Goal: Task Accomplishment & Management: Manage account settings

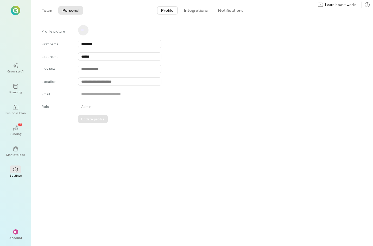
drag, startPoint x: 69, startPoint y: 11, endPoint x: 64, endPoint y: 12, distance: 5.5
click at [69, 11] on button "Personal" at bounding box center [70, 10] width 25 height 8
click at [51, 10] on button "Team" at bounding box center [46, 10] width 19 height 8
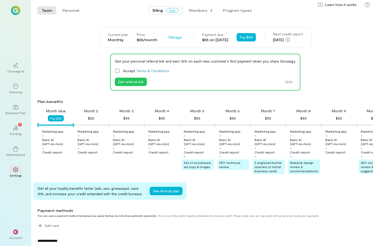
click at [117, 69] on icon at bounding box center [117, 70] width 5 height 5
click at [220, 8] on div "Billing Due Members · 2 Program types" at bounding box center [201, 10] width 233 height 10
click at [224, 9] on button "Program types" at bounding box center [236, 10] width 37 height 8
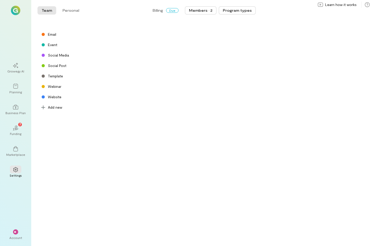
click at [206, 10] on div "Members · 2" at bounding box center [200, 10] width 23 height 5
